Goal: Transaction & Acquisition: Subscribe to service/newsletter

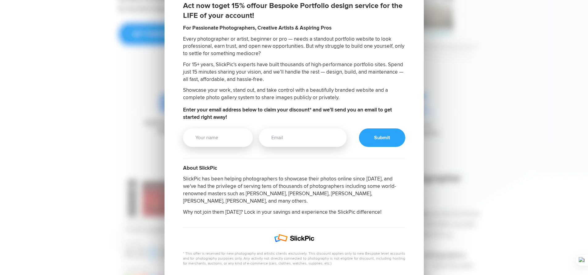
scroll to position [142, 0]
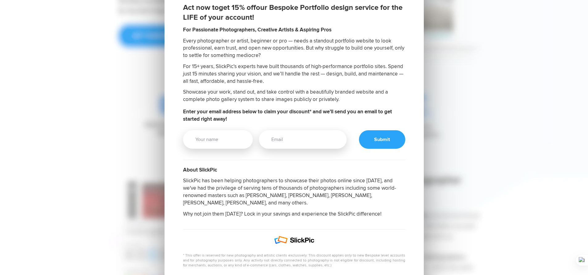
click at [512, 134] on div "LIMITED TIME OFFER FOR ATTENDEES OF KELBYONE PHOTOGRAPHY CONFERENCE Act now to …" at bounding box center [294, 111] width 588 height 506
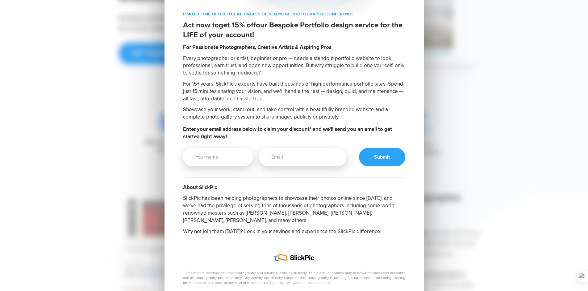
scroll to position [124, 0]
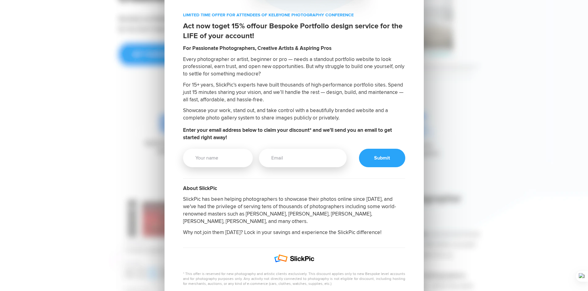
click at [445, 213] on div "LIMITED TIME OFFER FOR ATTENDEES OF KELBYONE PHOTOGRAPHY CONFERENCE Act now to …" at bounding box center [294, 129] width 426 height 506
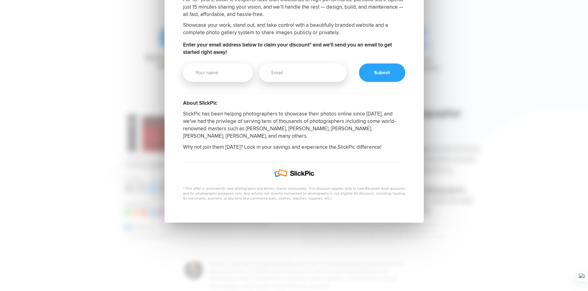
scroll to position [211, 0]
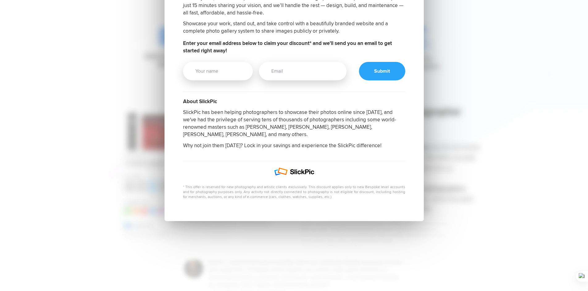
click at [396, 215] on div "LIMITED TIME OFFER FOR ATTENDEES OF KELBYONE PHOTOGRAPHY CONFERENCE Act now to …" at bounding box center [293, 73] width 259 height 296
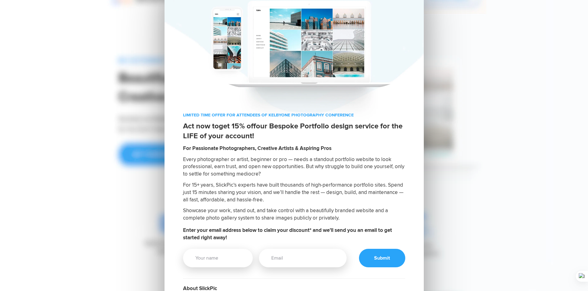
scroll to position [0, 0]
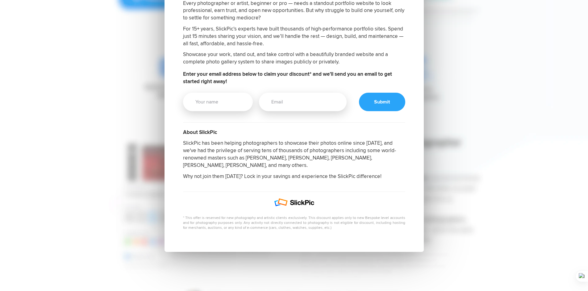
scroll to position [181, 0]
